Goal: Task Accomplishment & Management: Manage account settings

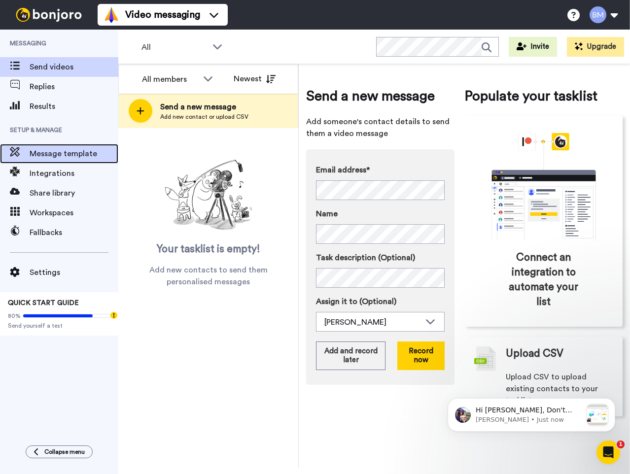
click at [62, 157] on span "Message template" at bounding box center [74, 154] width 89 height 12
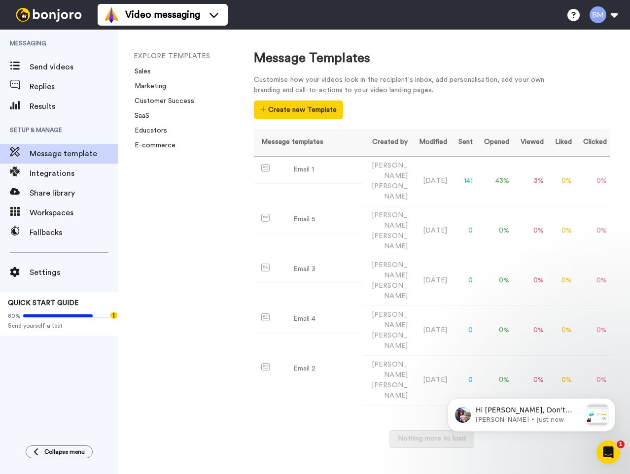
click at [553, 81] on div "Customise how your videos look in the recipient's inbox, add personalisation, a…" at bounding box center [407, 85] width 306 height 21
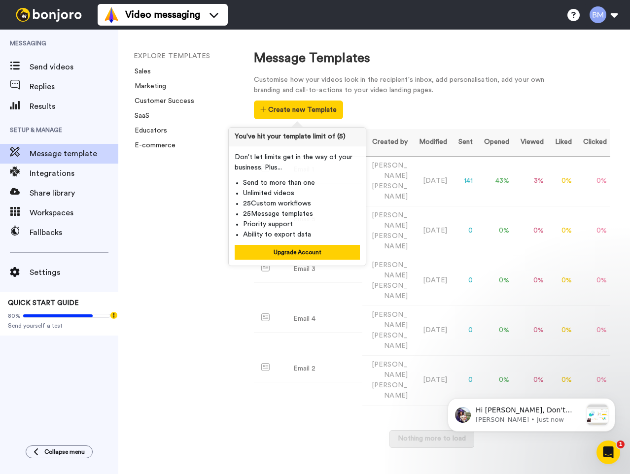
click at [596, 104] on div "Customise how your videos look in the recipient's inbox, add personalisation, a…" at bounding box center [432, 97] width 356 height 44
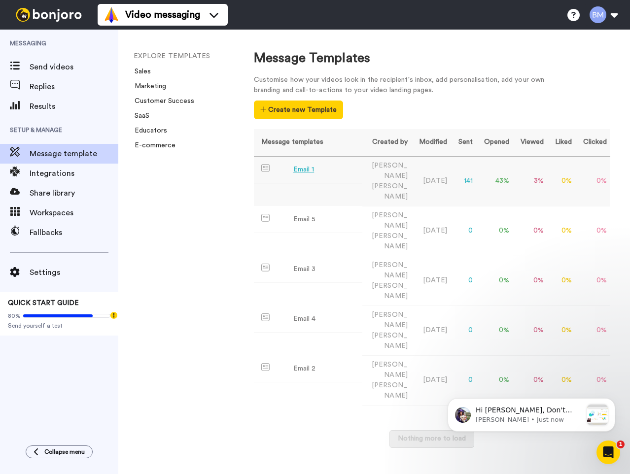
click at [310, 171] on div "Email 1" at bounding box center [303, 170] width 21 height 10
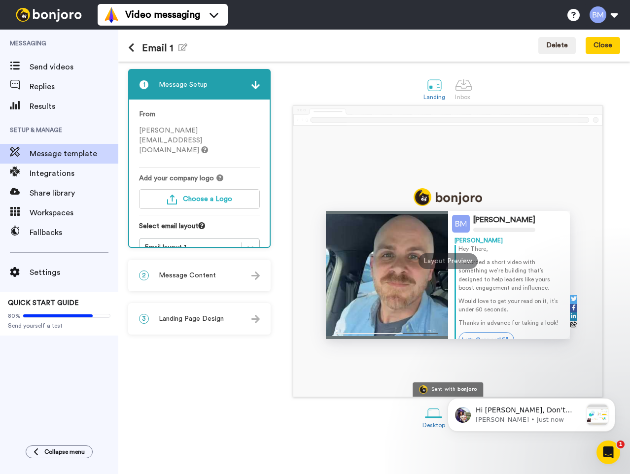
click at [235, 273] on div "2 Message Content" at bounding box center [199, 276] width 140 height 30
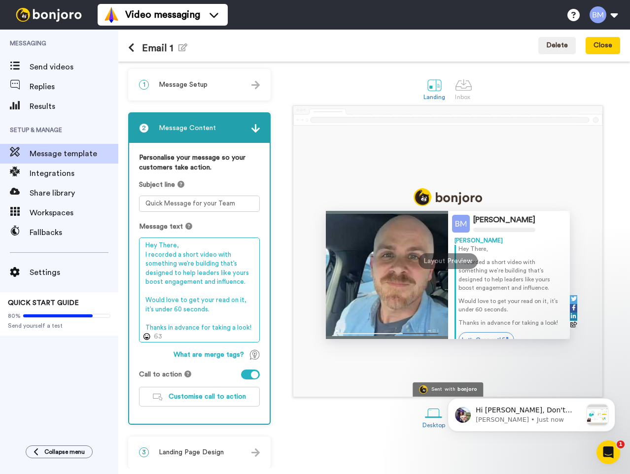
drag, startPoint x: 143, startPoint y: 256, endPoint x: 251, endPoint y: 323, distance: 127.2
click at [251, 323] on textarea "Hey There, I recorded a short video with something we’re building that’s design…" at bounding box center [199, 290] width 121 height 105
click at [250, 330] on textarea "Hey There, I recorded a short video with something we’re building that’s design…" at bounding box center [199, 290] width 121 height 105
drag, startPoint x: 250, startPoint y: 330, endPoint x: 142, endPoint y: 259, distance: 128.5
click at [142, 259] on textarea "Hey There, I recorded a short video with something we’re building that’s design…" at bounding box center [199, 290] width 121 height 105
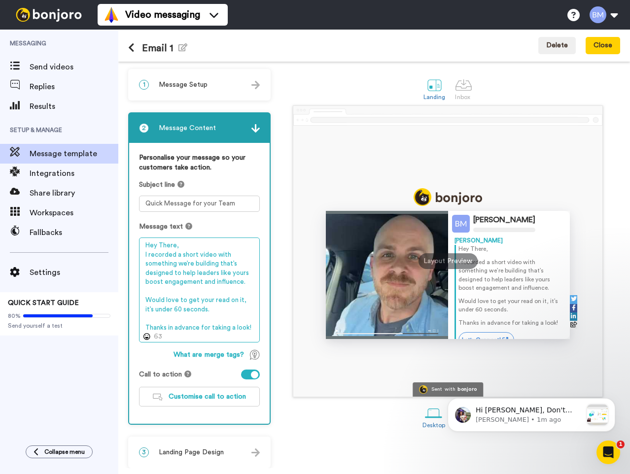
paste textarea "increase their level of influence over their teams and boost engagement."
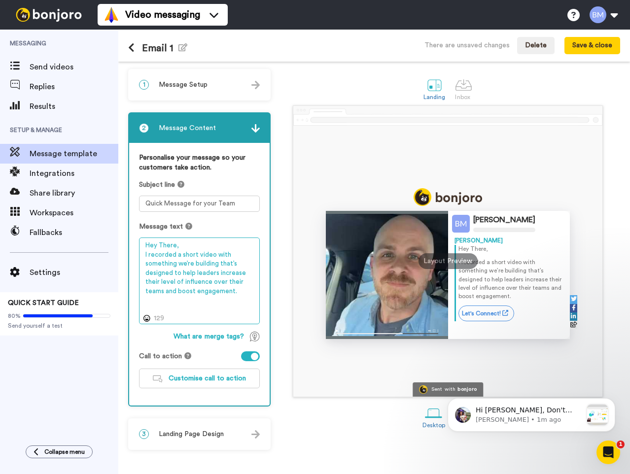
click at [187, 242] on textarea "Hey There, I recorded a short video with something we’re building that’s design…" at bounding box center [199, 281] width 121 height 87
type textarea "Hey There, I recorded a short video with something we’re building that’s design…"
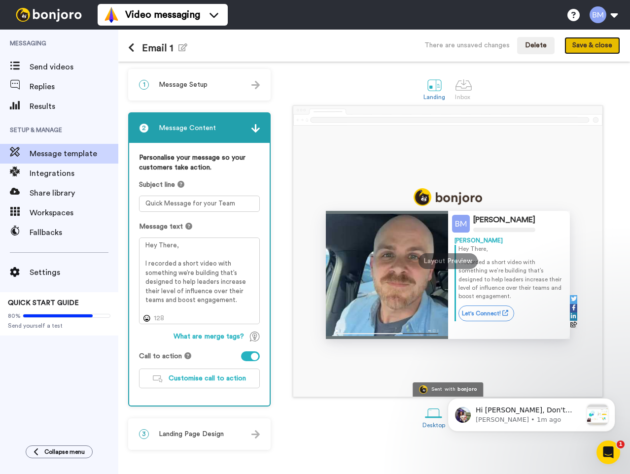
click at [593, 50] on button "Save & close" at bounding box center [592, 46] width 56 height 18
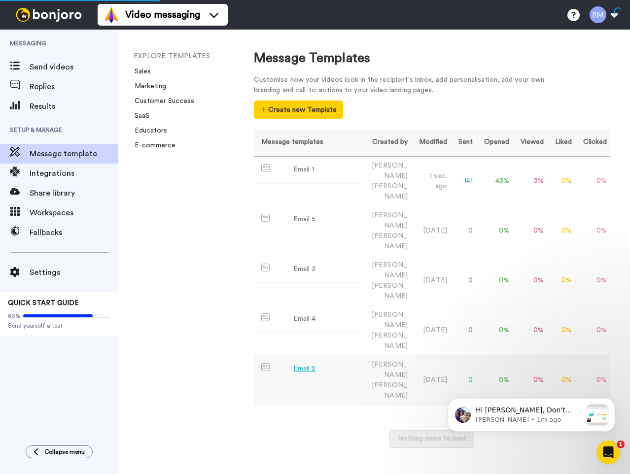
click at [308, 364] on div "Email 2" at bounding box center [304, 369] width 23 height 10
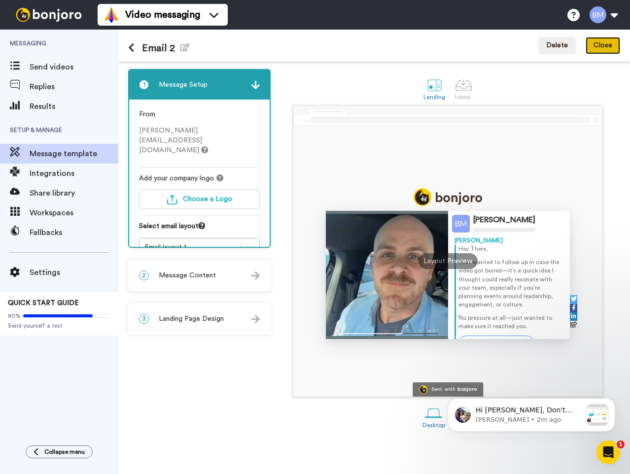
click at [609, 48] on button "Close" at bounding box center [603, 46] width 35 height 18
